Goal: Task Accomplishment & Management: Manage account settings

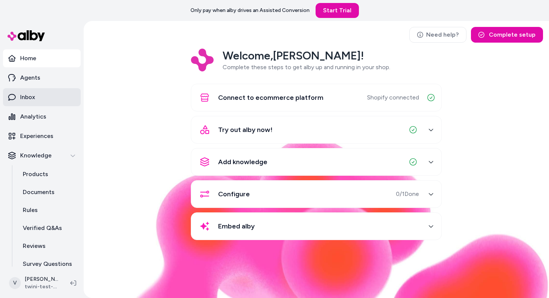
click at [29, 97] on p "Inbox" at bounding box center [27, 97] width 15 height 9
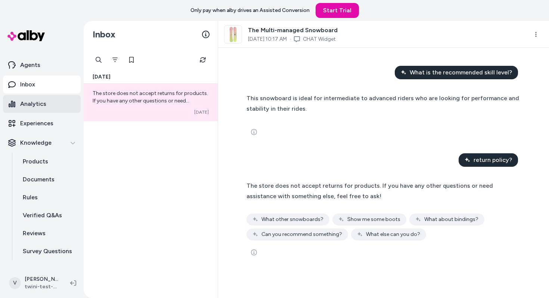
scroll to position [26, 0]
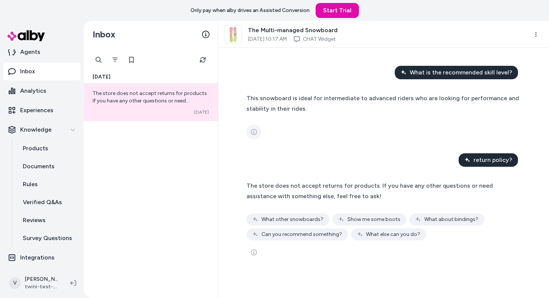
click at [252, 137] on button "See more" at bounding box center [254, 131] width 15 height 15
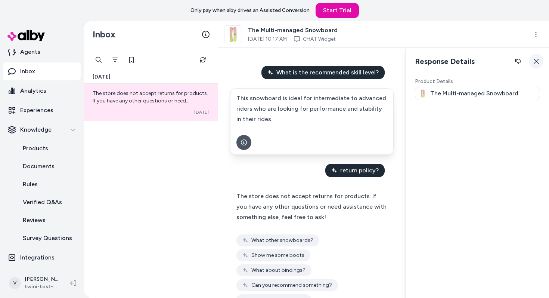
click at [535, 60] on icon "button" at bounding box center [536, 61] width 6 height 6
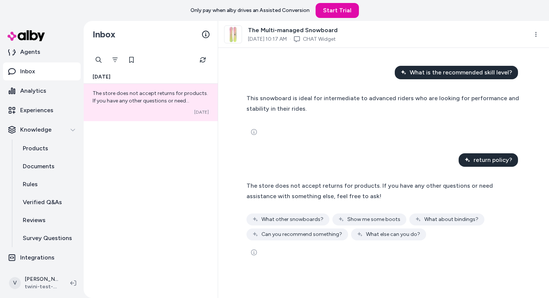
click at [309, 219] on span "What other snowboards?" at bounding box center [293, 219] width 62 height 7
click at [343, 219] on div "Show me some boots" at bounding box center [369, 219] width 74 height 12
click at [312, 230] on span "Can you recommend something?" at bounding box center [302, 233] width 81 height 7
click at [425, 219] on span "What about bindings?" at bounding box center [451, 219] width 54 height 7
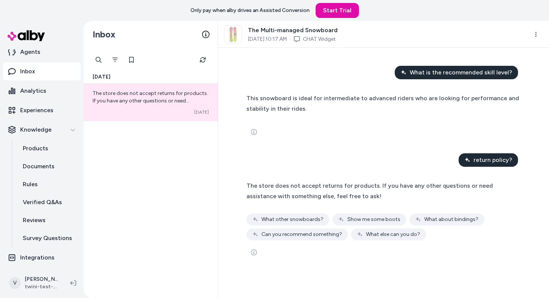
click at [425, 219] on span "What about bindings?" at bounding box center [451, 219] width 54 height 7
click at [226, 146] on div "What is the recommended skill level? This snowboard is ideal for intermediate t…" at bounding box center [383, 173] width 331 height 250
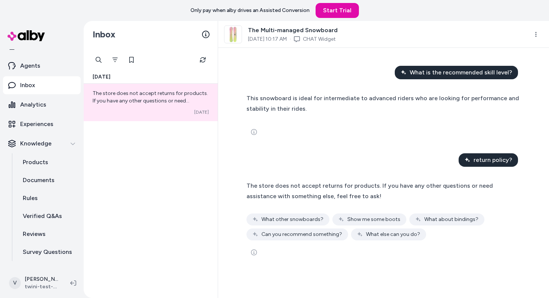
scroll to position [0, 0]
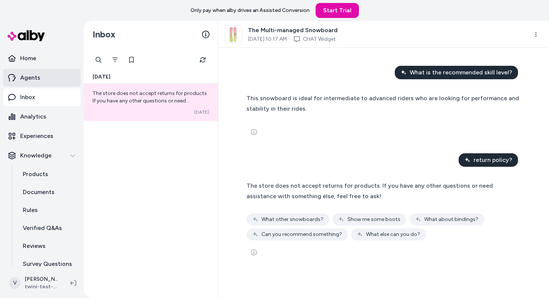
click at [35, 79] on p "Agents" at bounding box center [30, 77] width 20 height 9
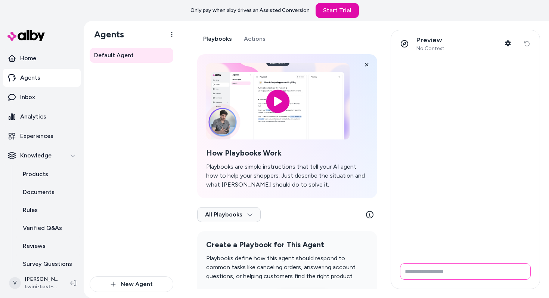
click at [423, 273] on input "Write your prompt here" at bounding box center [465, 271] width 131 height 16
click at [243, 40] on div "Playbooks Actions How Playbooks Work Playbooks are simple instructions that tel…" at bounding box center [287, 172] width 180 height 284
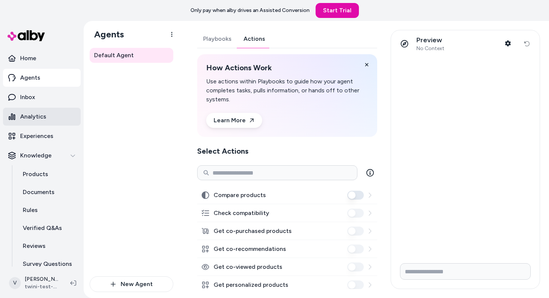
click at [41, 115] on p "Analytics" at bounding box center [33, 116] width 26 height 9
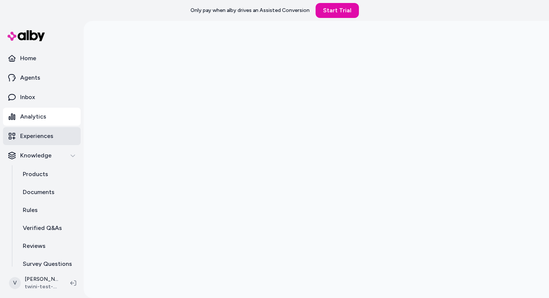
click at [37, 137] on p "Experiences" at bounding box center [36, 136] width 33 height 9
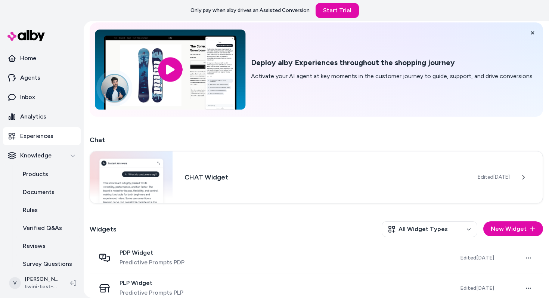
scroll to position [41, 0]
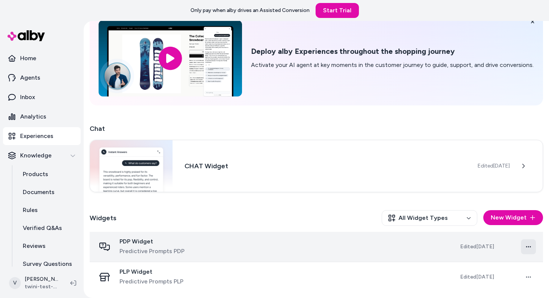
click at [527, 245] on html "Only pay when [PERSON_NAME] drives an Assisted Conversion Start Trial Home Agen…" at bounding box center [274, 149] width 549 height 298
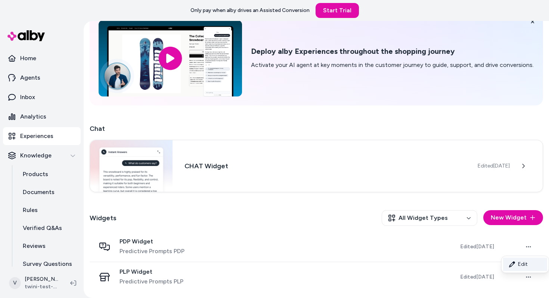
click at [518, 265] on link "Edit" at bounding box center [525, 263] width 44 height 13
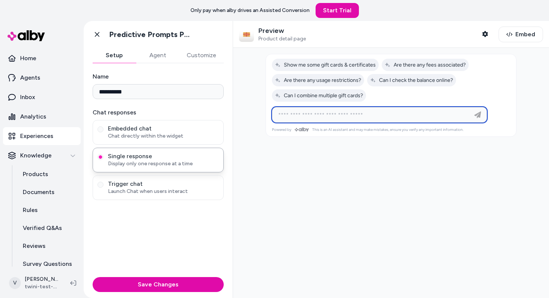
click at [344, 116] on input at bounding box center [372, 114] width 197 height 9
type input "*****"
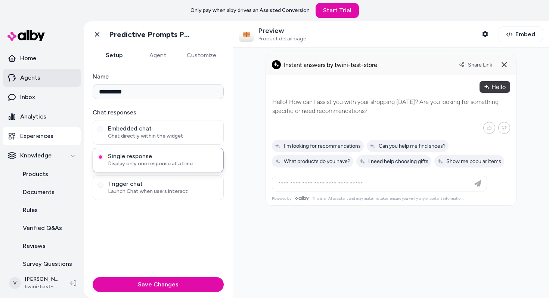
click at [41, 78] on link "Agents" at bounding box center [42, 78] width 78 height 18
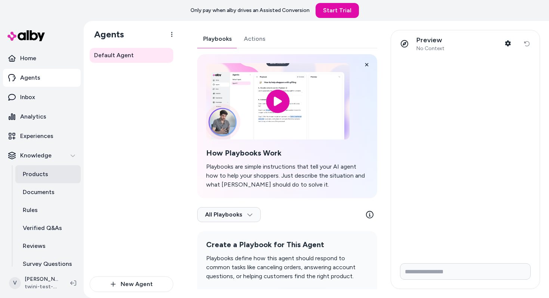
click at [28, 171] on p "Products" at bounding box center [35, 174] width 25 height 9
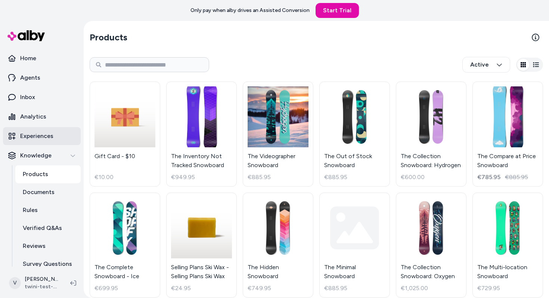
click at [44, 137] on p "Experiences" at bounding box center [36, 136] width 33 height 9
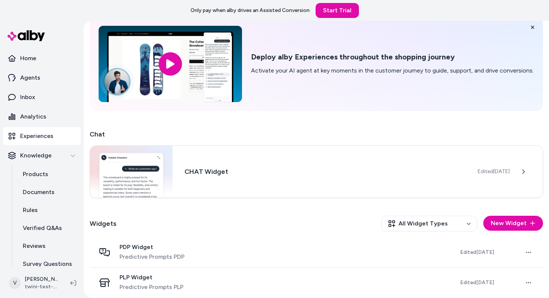
scroll to position [41, 0]
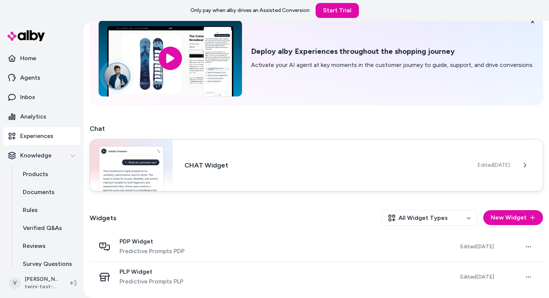
click at [179, 172] on div "CHAT Widget Edited [DATE]" at bounding box center [317, 165] width 454 height 52
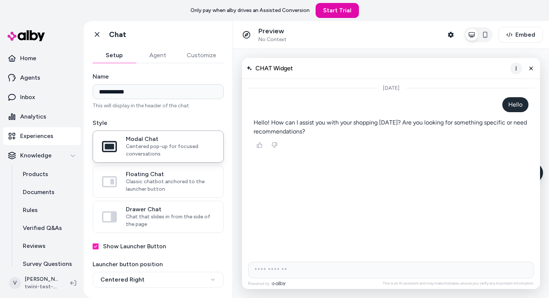
click at [516, 67] on icon "More options" at bounding box center [516, 68] width 6 height 6
click at [373, 271] on input "AI Shopping Assistant" at bounding box center [391, 270] width 286 height 16
type input "**********"
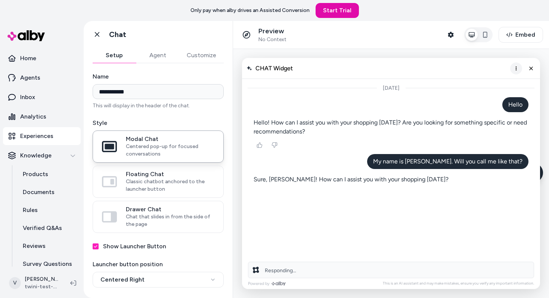
click at [517, 66] on icon "More options" at bounding box center [516, 68] width 6 height 6
click at [495, 86] on span "Clear conversation" at bounding box center [489, 84] width 44 height 6
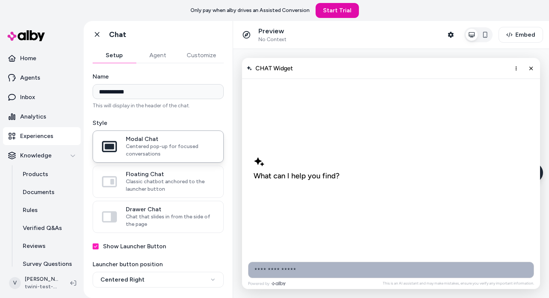
type input "**********"
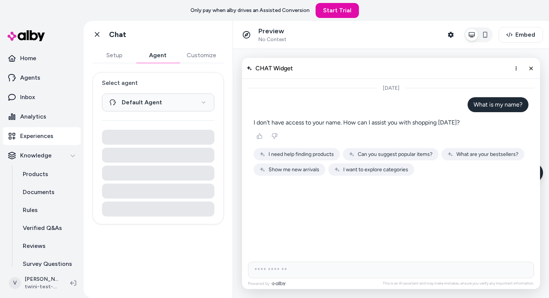
click at [157, 56] on button "Agent" at bounding box center [157, 55] width 43 height 15
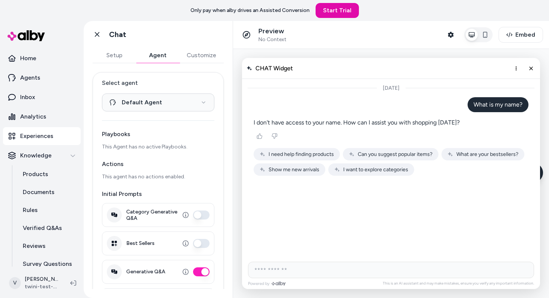
click at [195, 55] on button "Customize" at bounding box center [201, 55] width 44 height 15
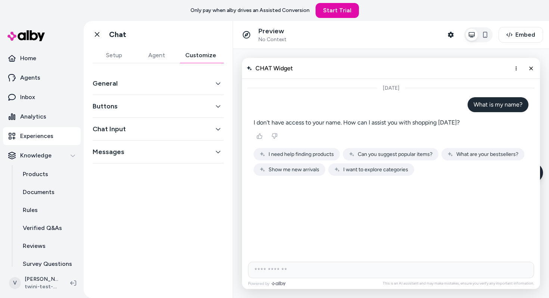
click at [117, 58] on button "Setup" at bounding box center [114, 55] width 43 height 15
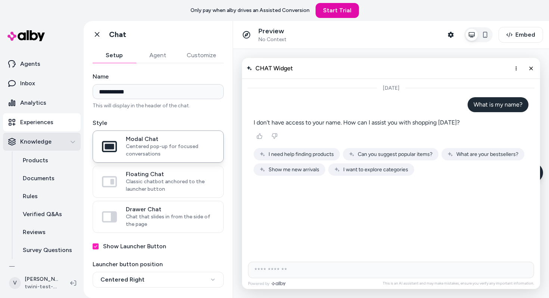
scroll to position [17, 0]
